Goal: Task Accomplishment & Management: Use online tool/utility

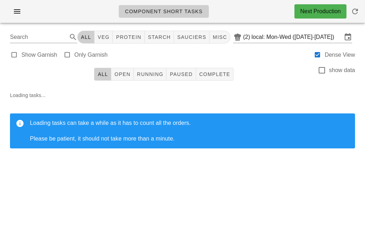
click at [124, 71] on span "Open" at bounding box center [122, 74] width 16 height 6
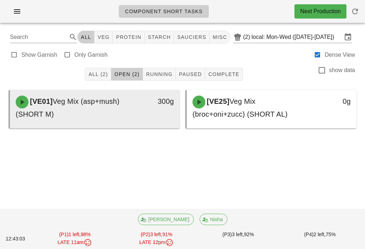
click at [73, 112] on div "[VE01] Veg Mix (asp+mush) (SHORT M)" at bounding box center [73, 107] width 125 height 33
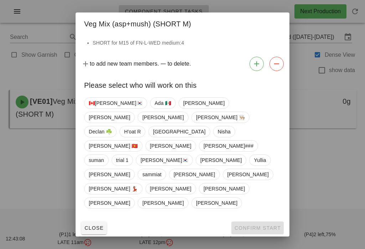
click at [35, 162] on div at bounding box center [182, 124] width 365 height 249
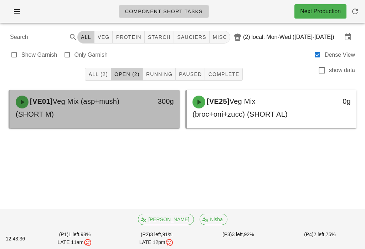
click at [122, 120] on div "[VE01] Veg Mix (asp+mush) (SHORT M)" at bounding box center [73, 107] width 125 height 33
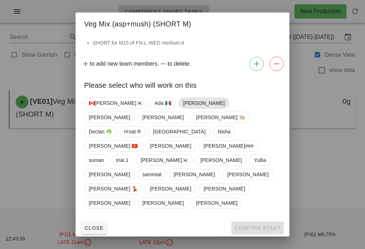
click at [179, 109] on span "[PERSON_NAME]" at bounding box center [204, 102] width 51 height 11
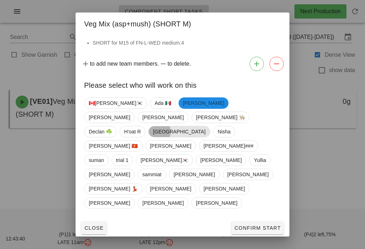
click at [162, 137] on span "[GEOGRAPHIC_DATA]" at bounding box center [179, 131] width 52 height 11
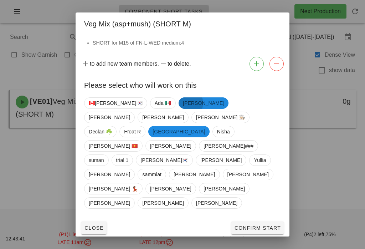
click at [183, 109] on span "[PERSON_NAME]" at bounding box center [203, 102] width 41 height 11
click at [256, 221] on button "Confirm Start" at bounding box center [257, 227] width 52 height 13
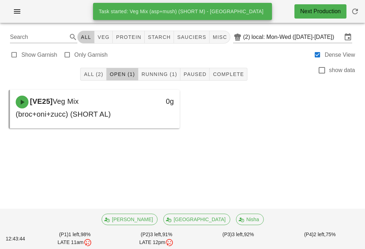
click at [162, 69] on button "Running (1)" at bounding box center [159, 74] width 42 height 13
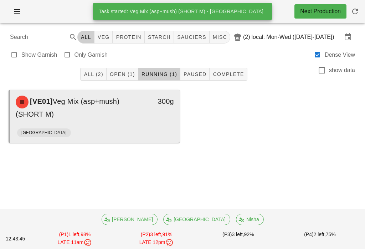
click at [150, 126] on div "[GEOGRAPHIC_DATA]" at bounding box center [94, 134] width 155 height 17
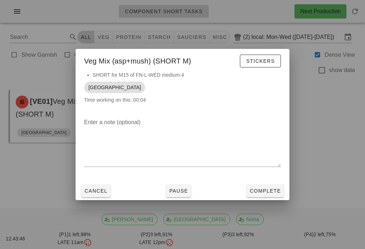
click at [259, 196] on button "Complete" at bounding box center [265, 190] width 37 height 13
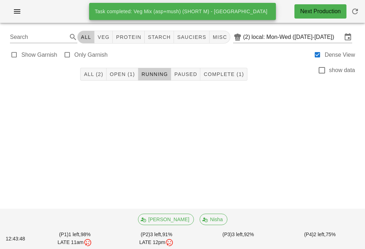
click at [124, 75] on span "Open (1)" at bounding box center [122, 74] width 26 height 6
